Goal: Task Accomplishment & Management: Use online tool/utility

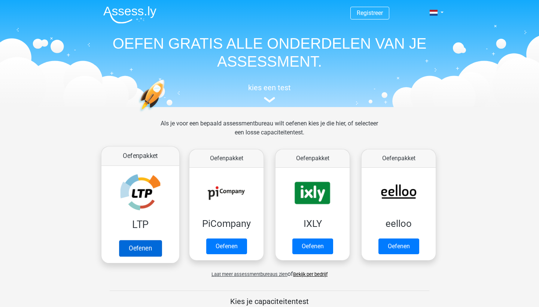
click at [142, 243] on link "Oefenen" at bounding box center [140, 248] width 43 height 16
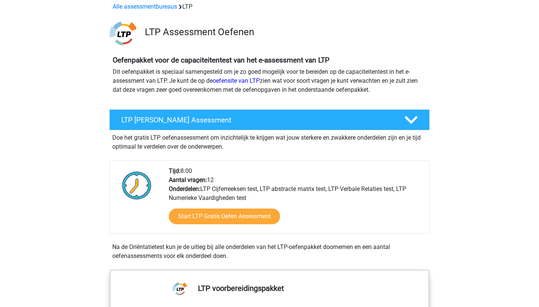
scroll to position [41, 0]
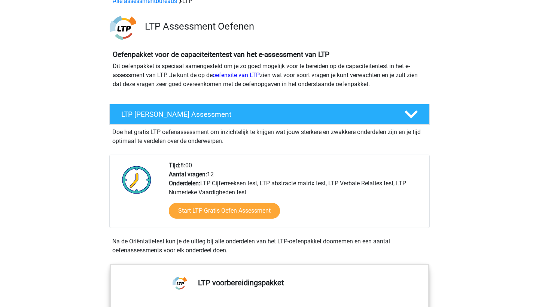
click at [214, 220] on div "Start LTP Gratis Oefen Assessment" at bounding box center [296, 212] width 254 height 31
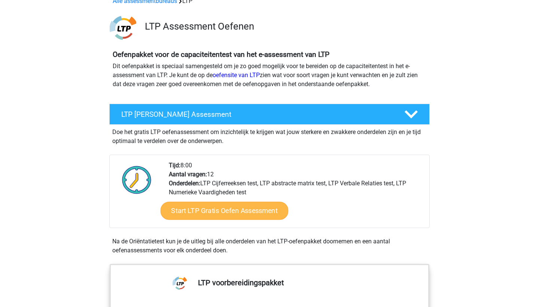
click at [211, 209] on link "Start LTP Gratis Oefen Assessment" at bounding box center [224, 211] width 128 height 18
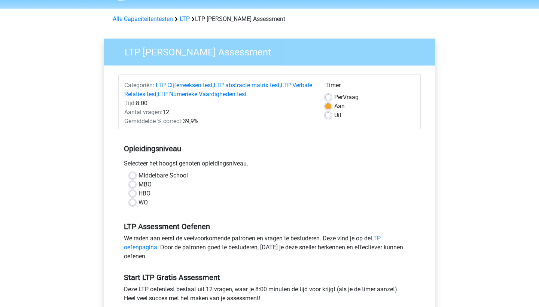
scroll to position [24, 0]
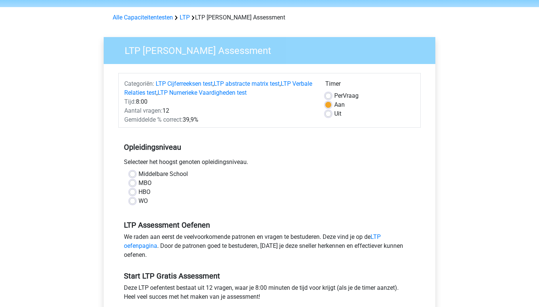
click at [138, 198] on label "WO" at bounding box center [142, 200] width 9 height 9
click at [132, 198] on input "WO" at bounding box center [132, 199] width 6 height 7
radio input "true"
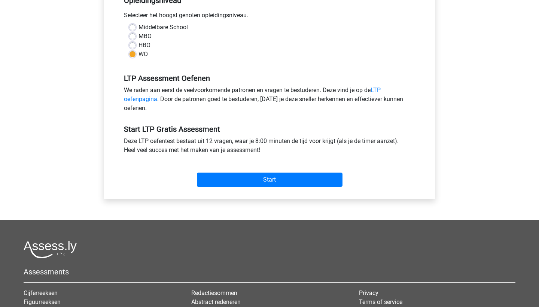
scroll to position [212, 0]
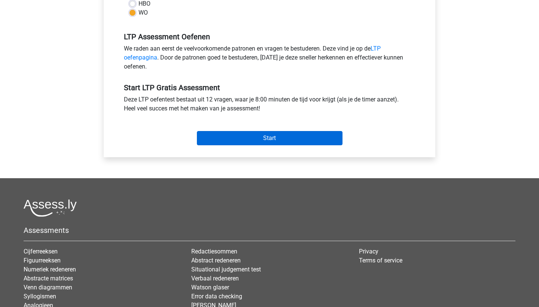
click at [245, 137] on input "Start" at bounding box center [270, 138] width 146 height 14
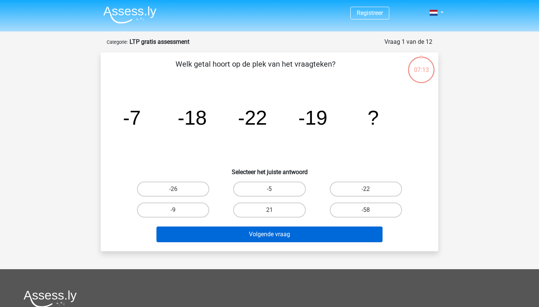
click at [261, 237] on button "Volgende vraag" at bounding box center [269, 234] width 226 height 16
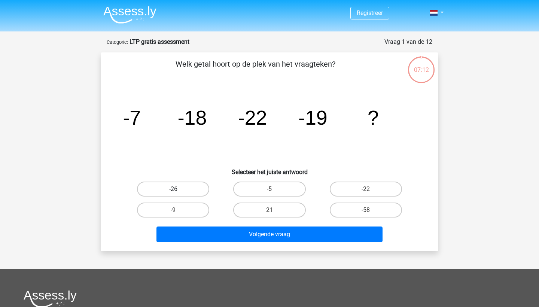
click at [187, 190] on label "-26" at bounding box center [173, 188] width 72 height 15
click at [178, 190] on input "-26" at bounding box center [175, 191] width 5 height 5
radio input "true"
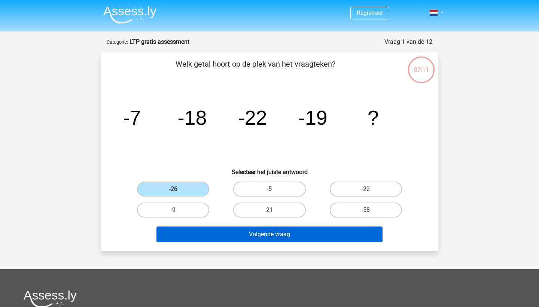
click at [211, 233] on button "Volgende vraag" at bounding box center [269, 234] width 226 height 16
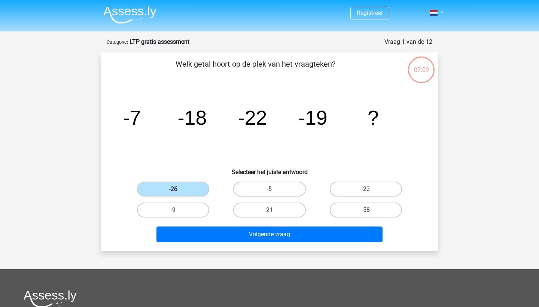
click at [193, 208] on label "-9" at bounding box center [173, 209] width 72 height 15
click at [178, 210] on input "-9" at bounding box center [175, 212] width 5 height 5
radio input "true"
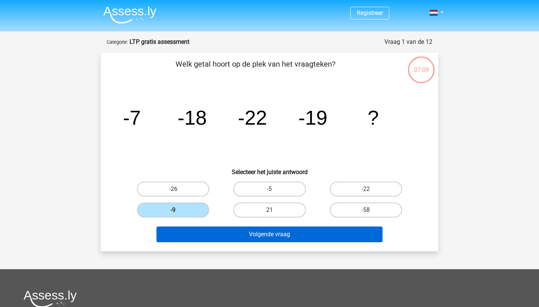
click at [236, 232] on button "Volgende vraag" at bounding box center [269, 234] width 226 height 16
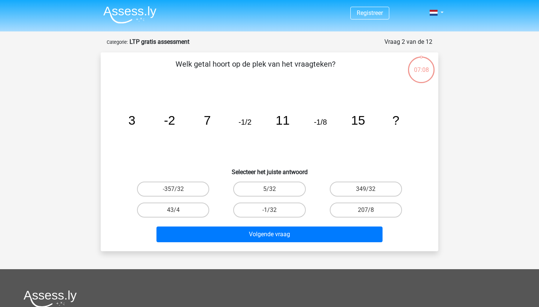
scroll to position [37, 0]
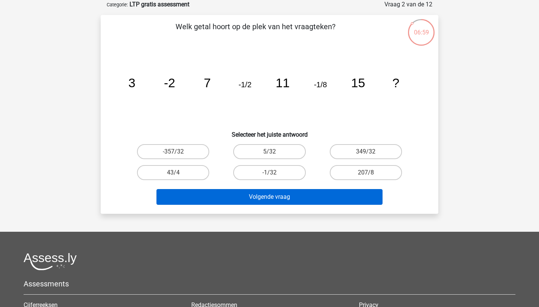
click at [235, 199] on button "Volgende vraag" at bounding box center [269, 197] width 226 height 16
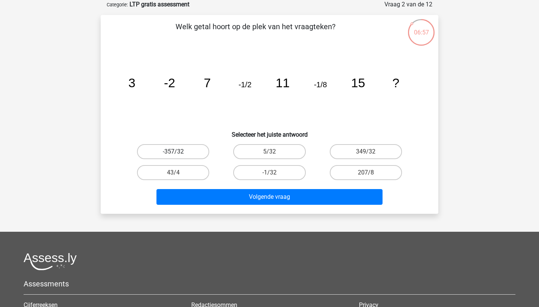
click at [200, 153] on label "-357/32" at bounding box center [173, 151] width 72 height 15
click at [178, 153] on input "-357/32" at bounding box center [175, 153] width 5 height 5
radio input "true"
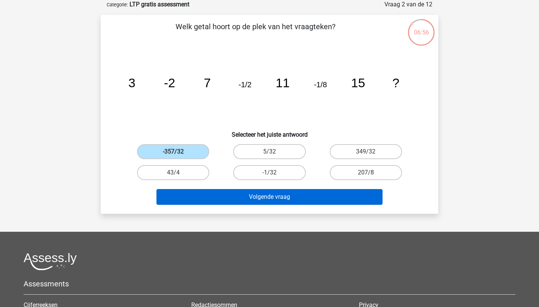
click at [223, 194] on button "Volgende vraag" at bounding box center [269, 197] width 226 height 16
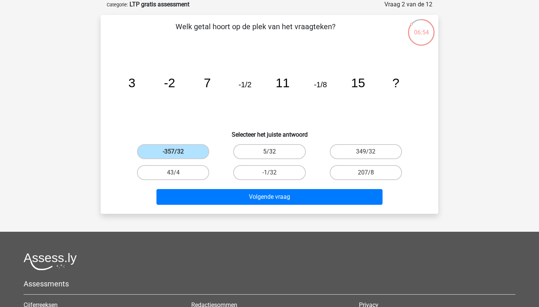
click at [253, 149] on label "5/32" at bounding box center [269, 151] width 72 height 15
click at [269, 151] on input "5/32" at bounding box center [271, 153] width 5 height 5
radio input "true"
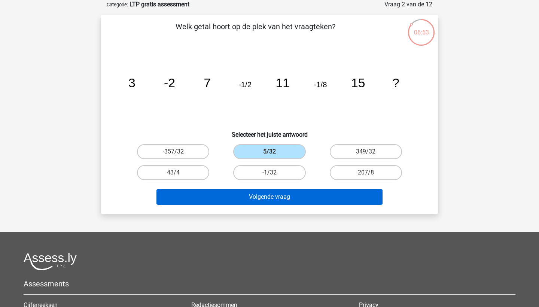
click at [249, 193] on button "Volgende vraag" at bounding box center [269, 197] width 226 height 16
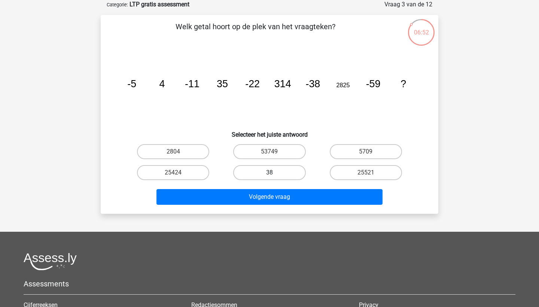
click at [264, 172] on label "38" at bounding box center [269, 172] width 72 height 15
click at [269, 172] on input "38" at bounding box center [271, 174] width 5 height 5
radio input "true"
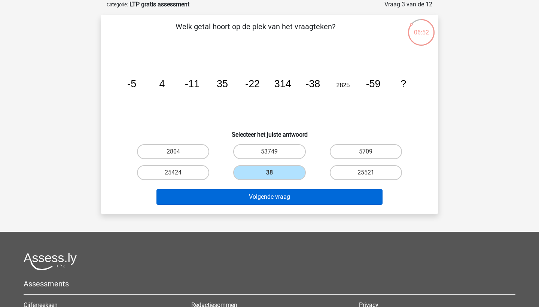
click at [262, 200] on button "Volgende vraag" at bounding box center [269, 197] width 226 height 16
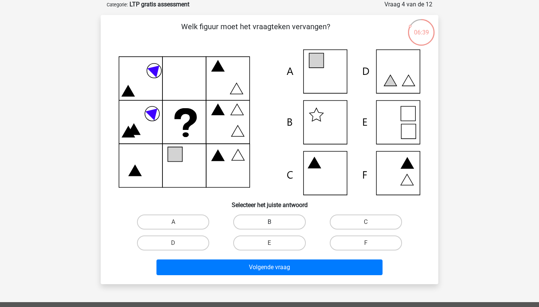
click at [245, 219] on label "B" at bounding box center [269, 221] width 72 height 15
click at [269, 222] on input "B" at bounding box center [271, 224] width 5 height 5
radio input "true"
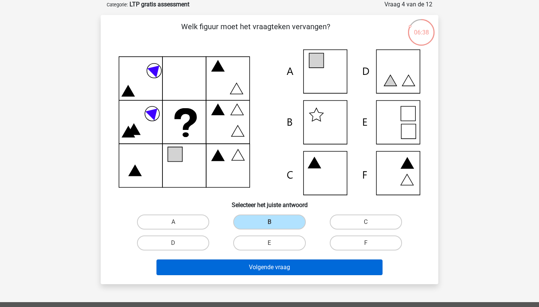
click at [259, 264] on button "Volgende vraag" at bounding box center [269, 267] width 226 height 16
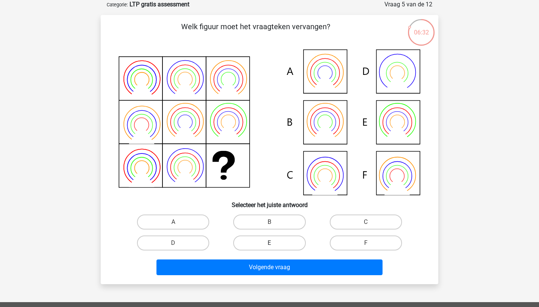
click at [261, 244] on label "E" at bounding box center [269, 242] width 72 height 15
click at [269, 244] on input "E" at bounding box center [271, 245] width 5 height 5
radio input "true"
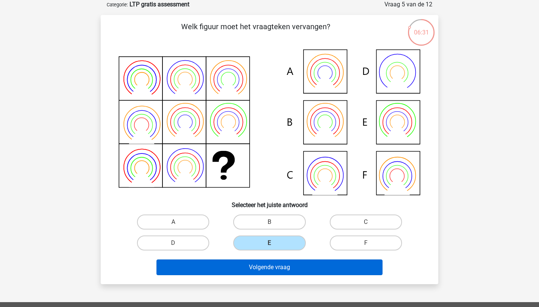
click at [261, 271] on button "Volgende vraag" at bounding box center [269, 267] width 226 height 16
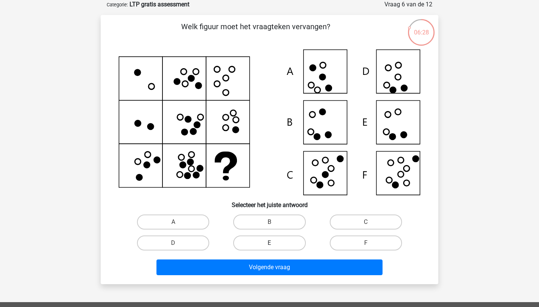
click at [264, 238] on label "E" at bounding box center [269, 242] width 72 height 15
click at [269, 243] on input "E" at bounding box center [271, 245] width 5 height 5
radio input "true"
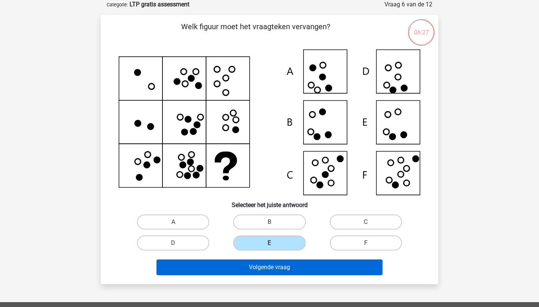
click at [265, 263] on button "Volgende vraag" at bounding box center [269, 267] width 226 height 16
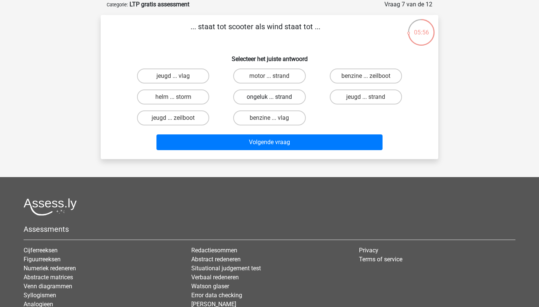
click at [260, 97] on label "ongeluk ... strand" at bounding box center [269, 96] width 72 height 15
click at [269, 97] on input "ongeluk ... strand" at bounding box center [271, 99] width 5 height 5
radio input "true"
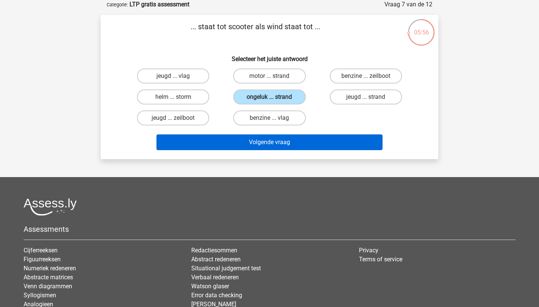
click at [257, 139] on button "Volgende vraag" at bounding box center [269, 142] width 226 height 16
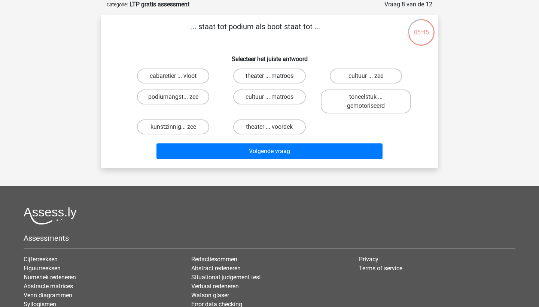
click at [251, 79] on label "theater ... matroos" at bounding box center [269, 75] width 72 height 15
click at [269, 79] on input "theater ... matroos" at bounding box center [271, 78] width 5 height 5
radio input "true"
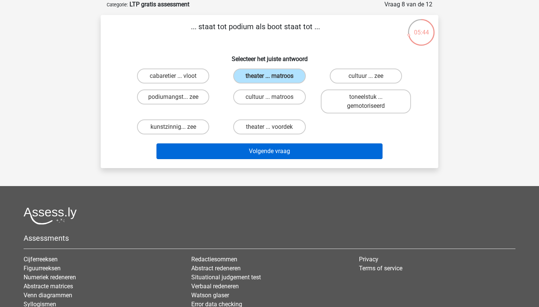
click at [244, 151] on button "Volgende vraag" at bounding box center [269, 151] width 226 height 16
